Goal: Register for event/course

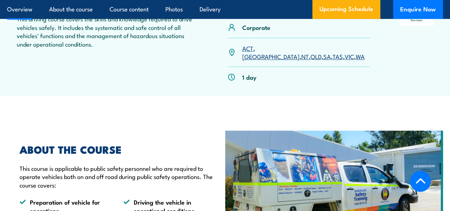
scroll to position [256, 0]
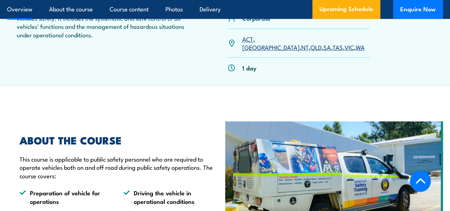
click at [324, 51] on link "SA" at bounding box center [327, 47] width 7 height 9
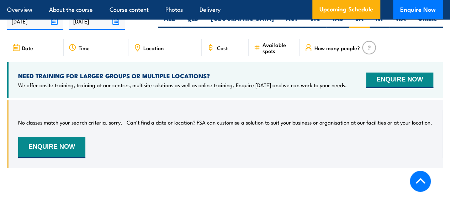
scroll to position [1066, 0]
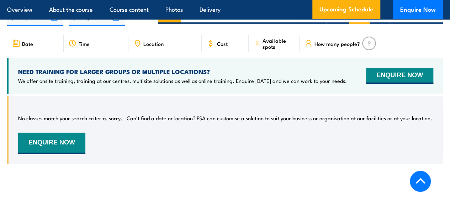
click at [181, 24] on label "ALL" at bounding box center [169, 17] width 23 height 14
click at [180, 15] on input "ALL" at bounding box center [177, 12] width 5 height 5
radio input "true"
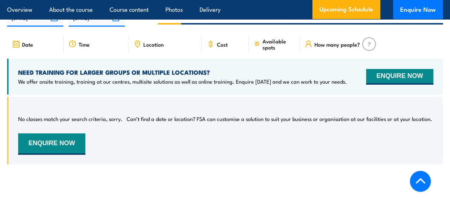
scroll to position [1066, 0]
